Goal: Transaction & Acquisition: Purchase product/service

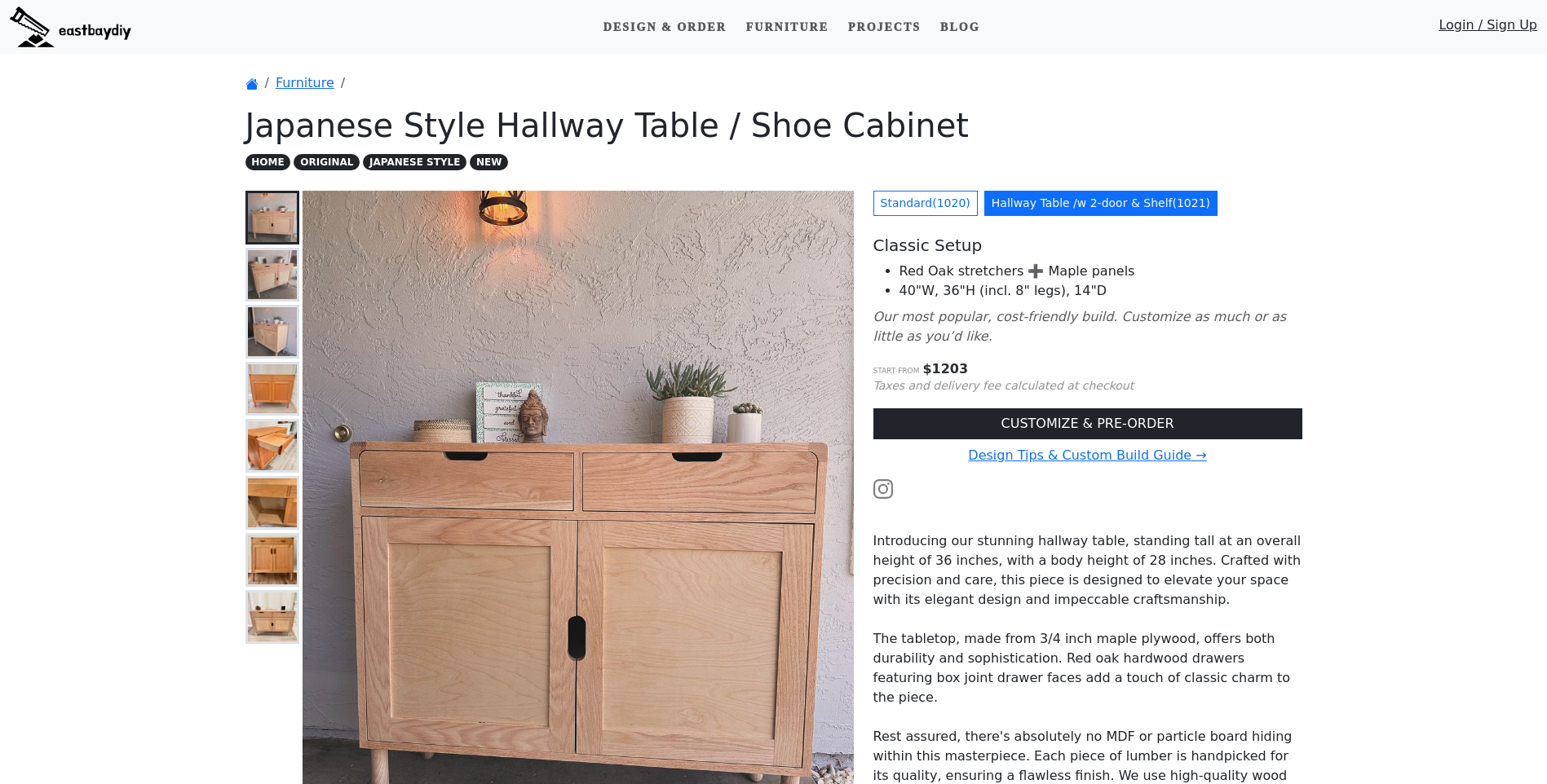
click at [270, 283] on img at bounding box center [272, 275] width 49 height 49
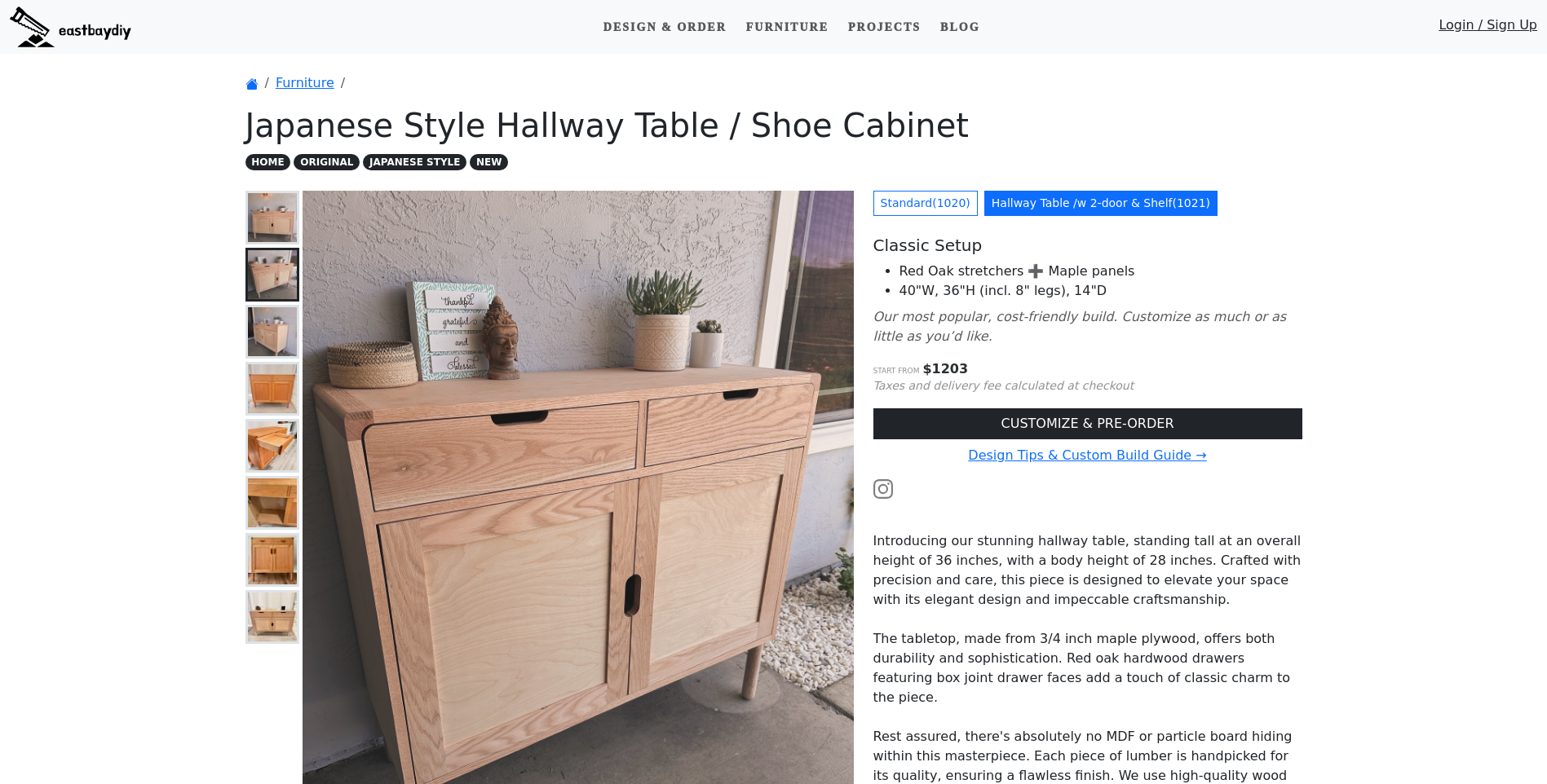
click at [265, 312] on img at bounding box center [272, 331] width 49 height 49
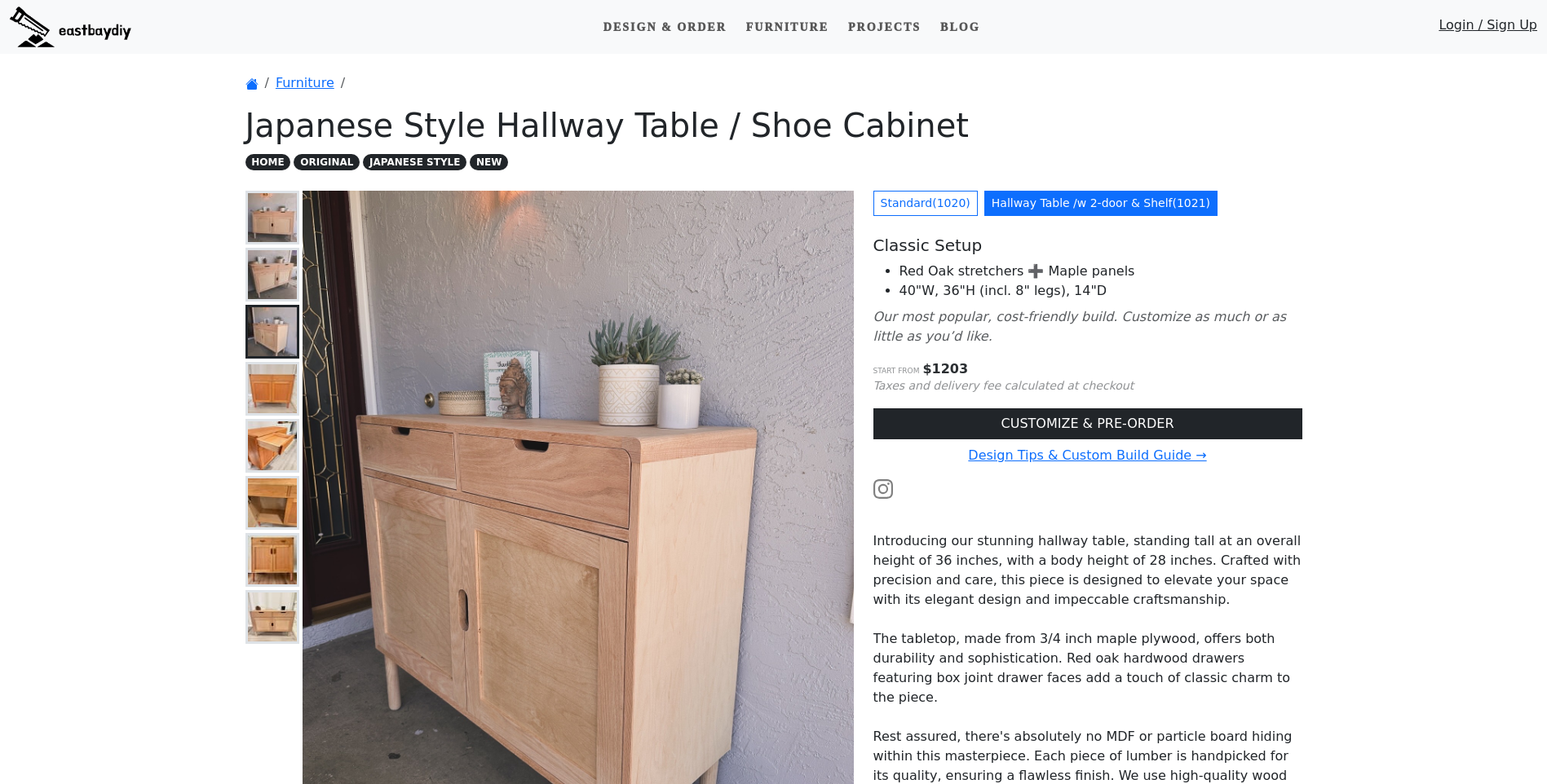
click at [265, 380] on img at bounding box center [272, 389] width 49 height 49
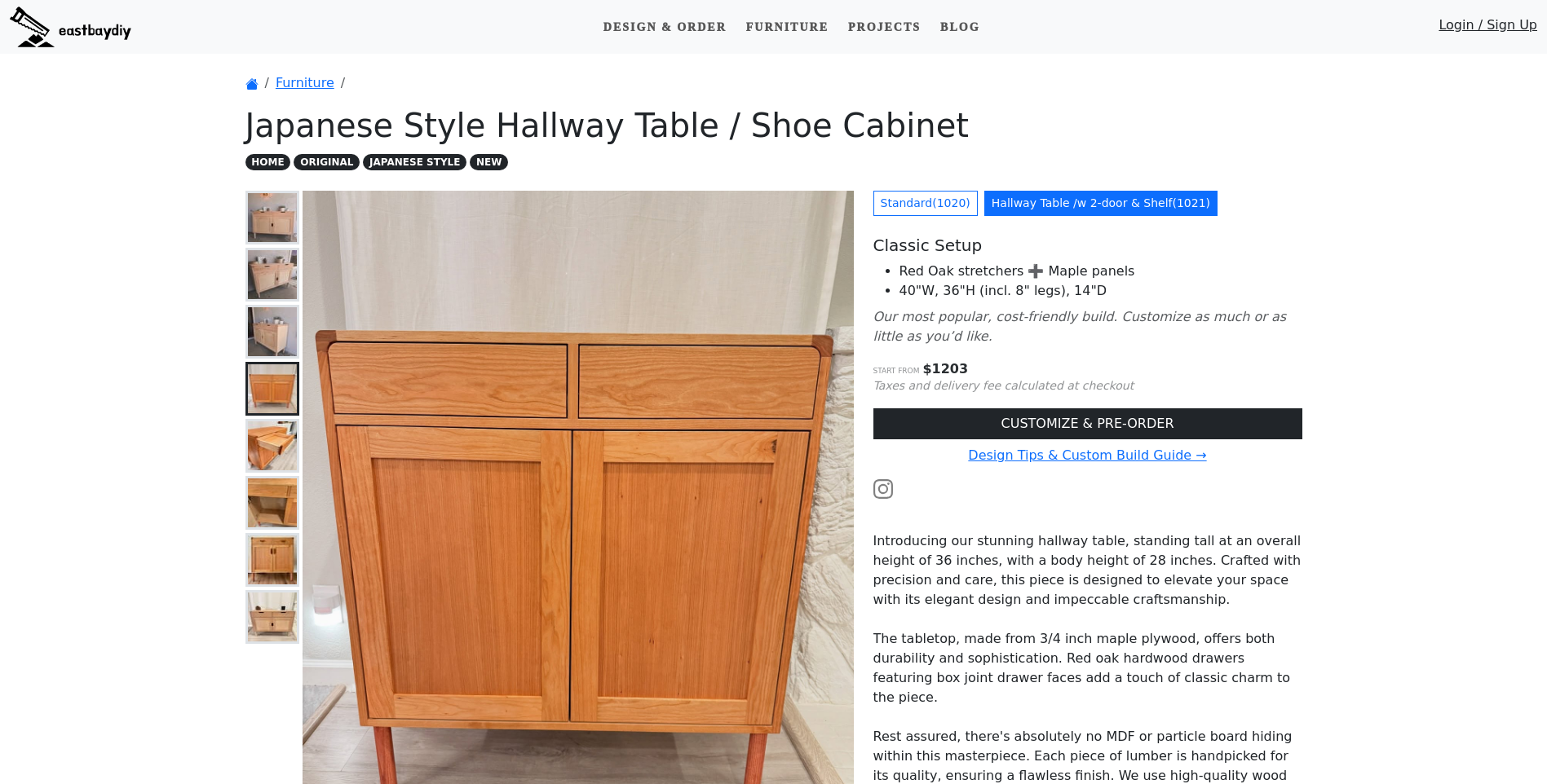
click at [277, 447] on img at bounding box center [272, 446] width 49 height 49
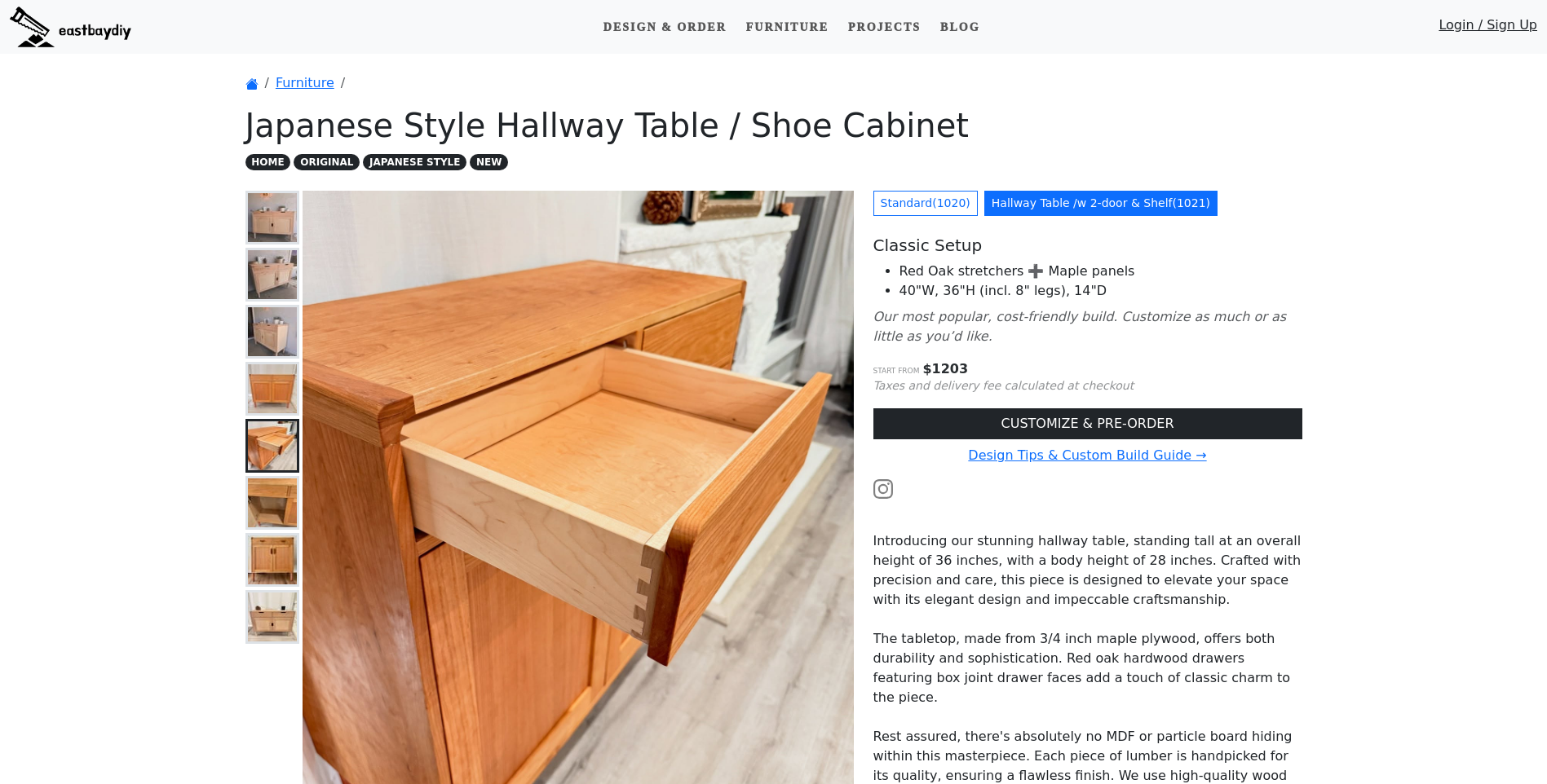
click at [273, 503] on img at bounding box center [272, 503] width 49 height 49
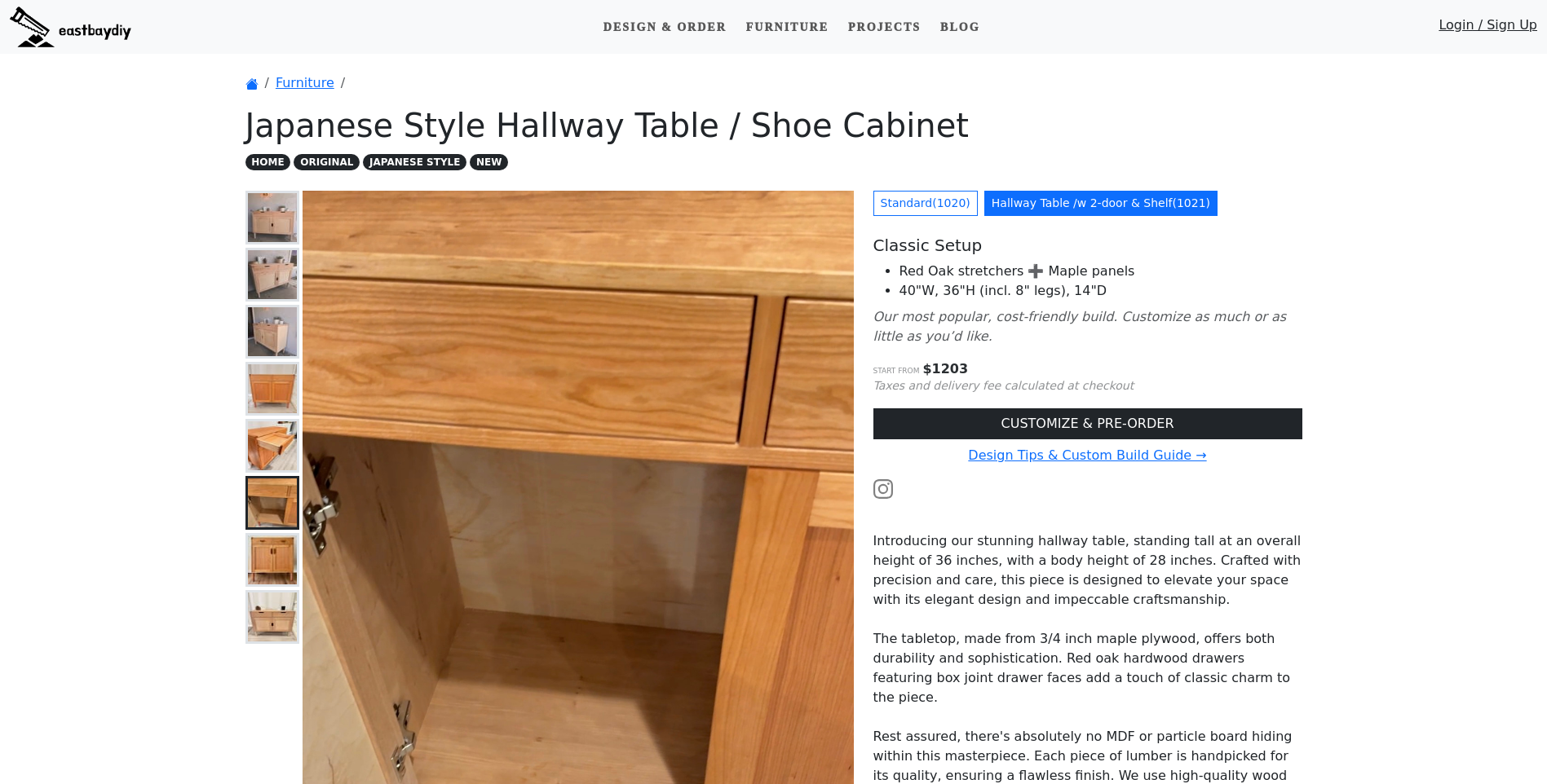
click at [257, 558] on img at bounding box center [272, 560] width 49 height 49
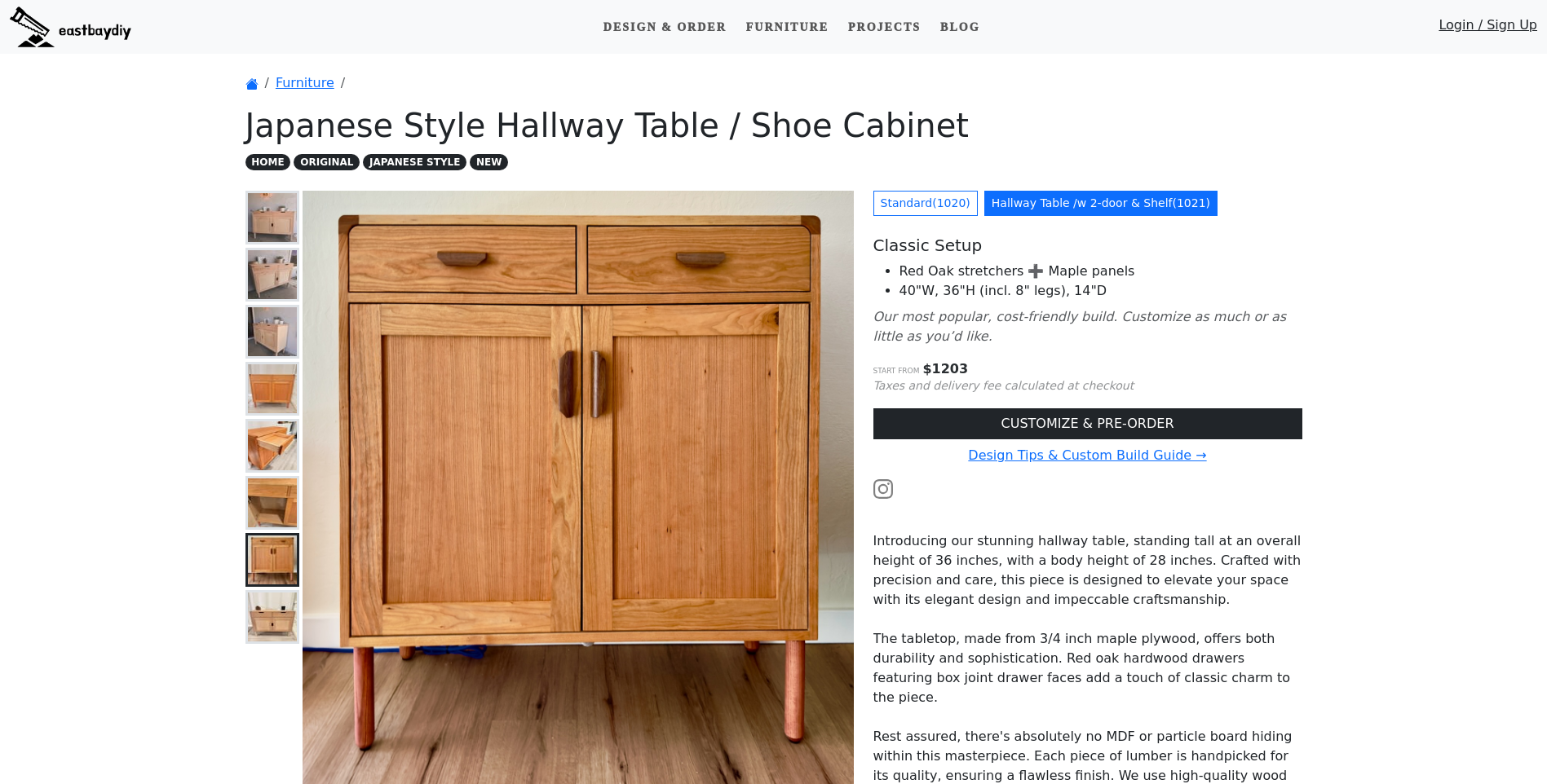
click at [278, 618] on img at bounding box center [272, 617] width 49 height 49
